Goal: Find specific page/section: Find specific page/section

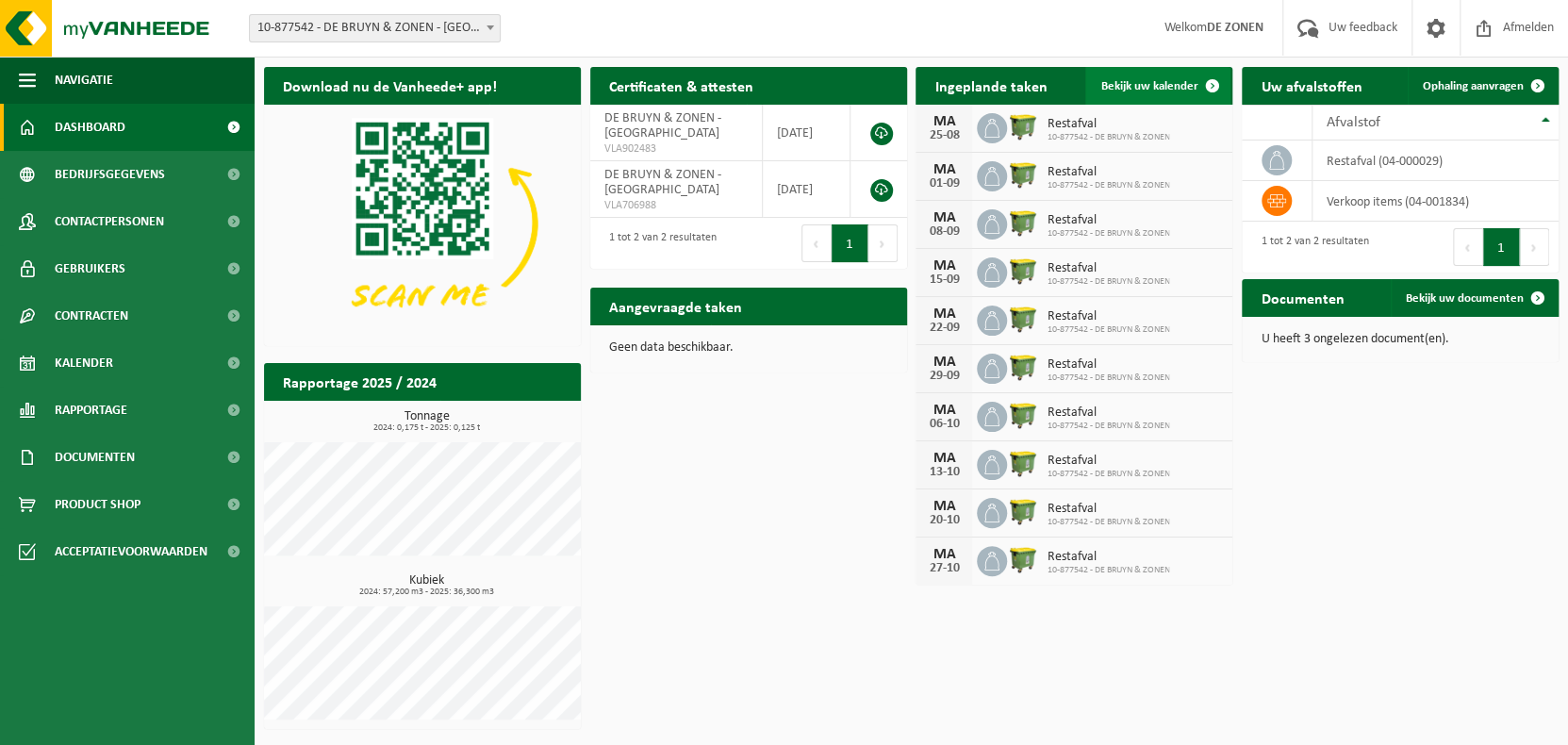
click at [1136, 87] on span "Bekijk uw kalender" at bounding box center [1148, 86] width 97 height 12
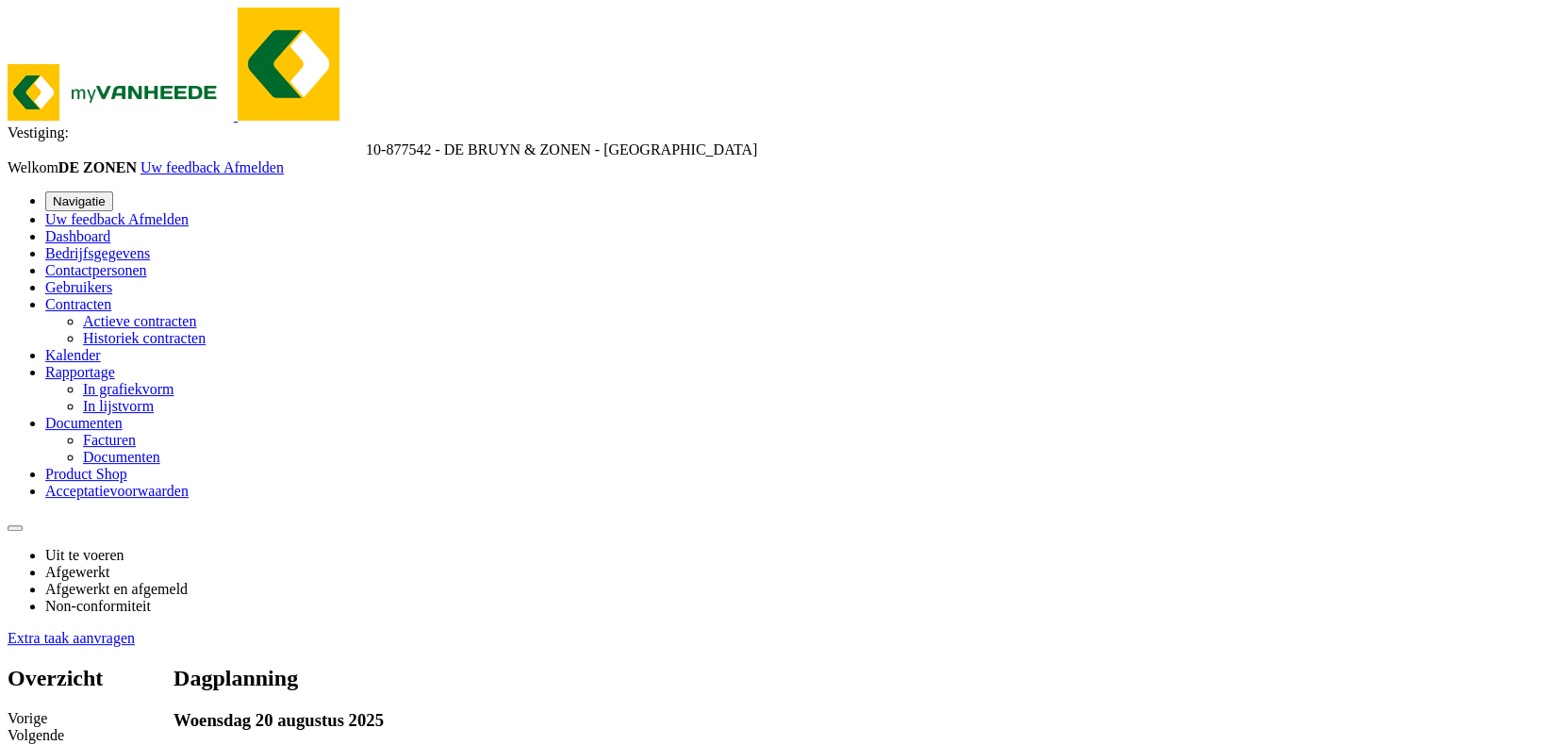
click at [68, 380] on span "Rapportage" at bounding box center [80, 372] width 70 height 16
click at [114, 397] on span "In grafiekvorm" at bounding box center [128, 389] width 91 height 16
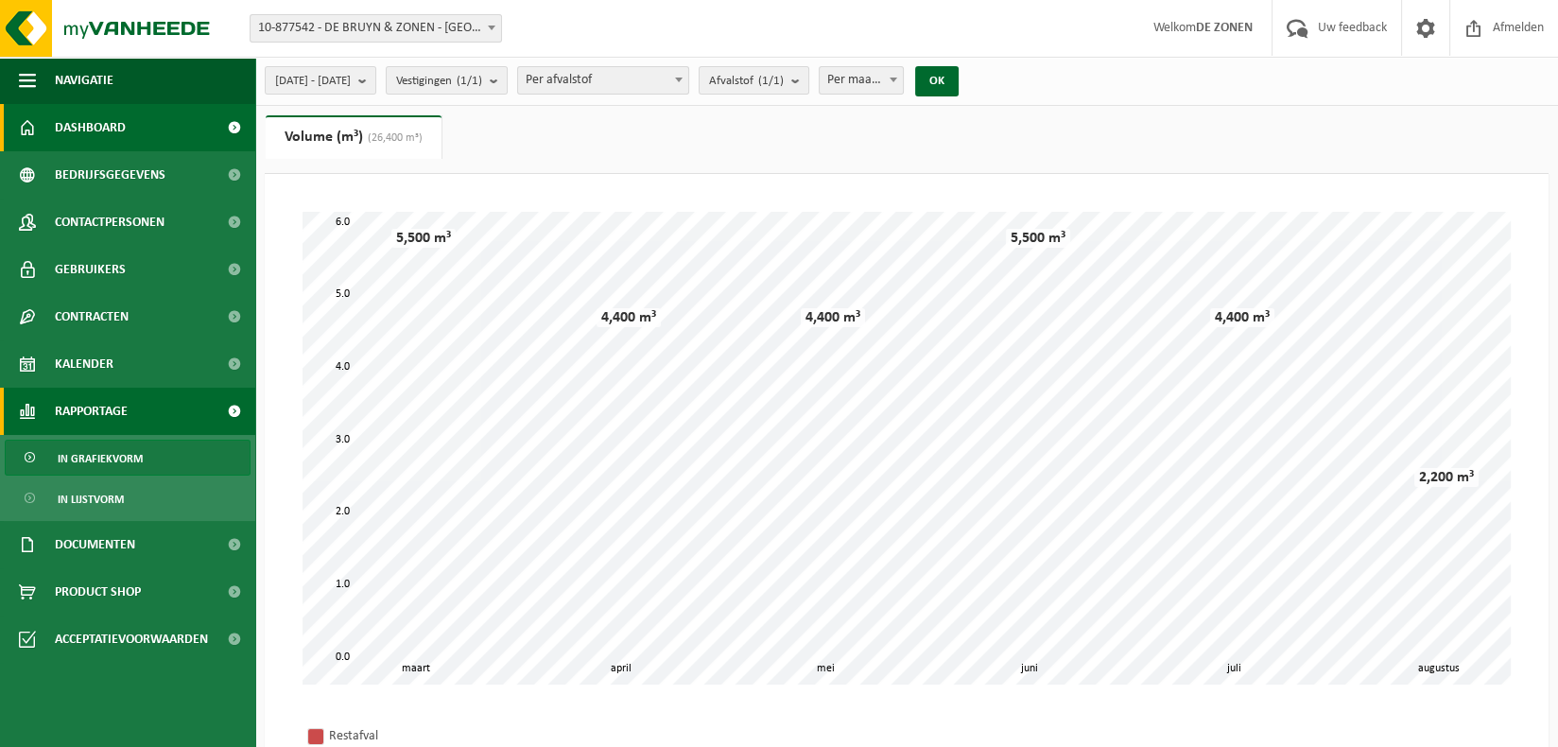
click at [72, 127] on span "Dashboard" at bounding box center [90, 127] width 71 height 47
